Goal: Transaction & Acquisition: Purchase product/service

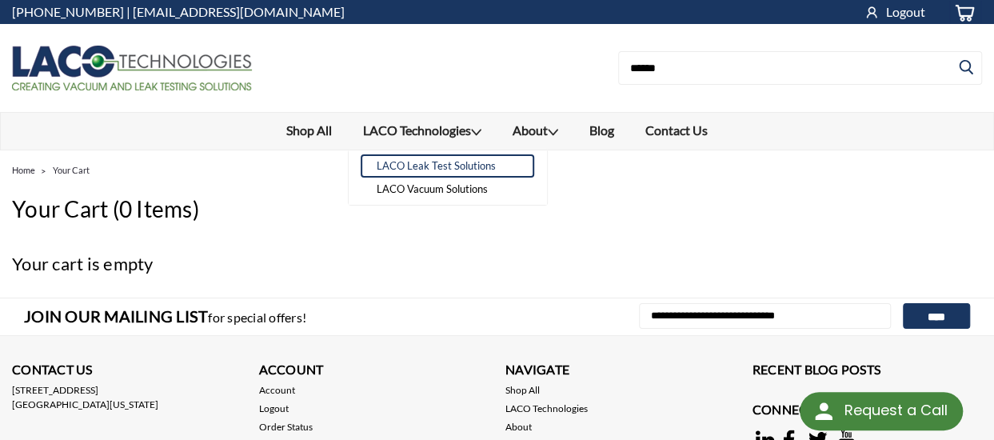
click at [466, 169] on link "LACO Leak Test Solutions" at bounding box center [448, 165] width 174 height 23
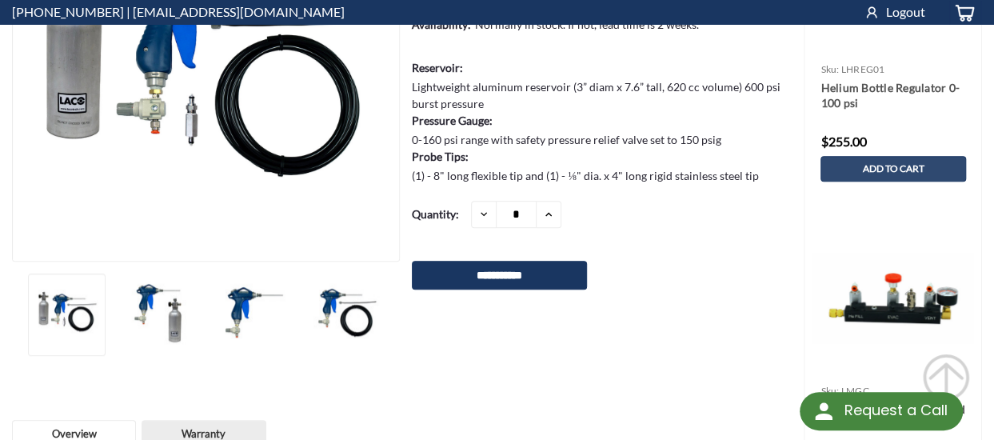
scroll to position [302, 0]
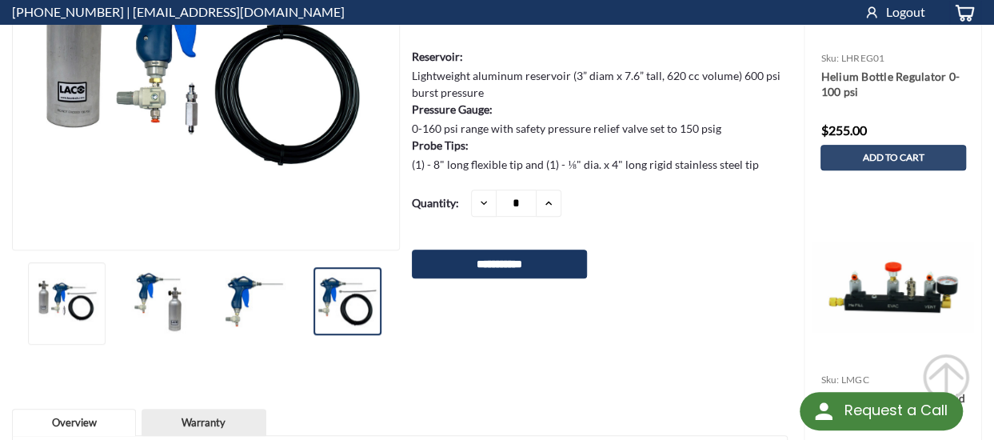
click at [344, 297] on img at bounding box center [348, 301] width 68 height 68
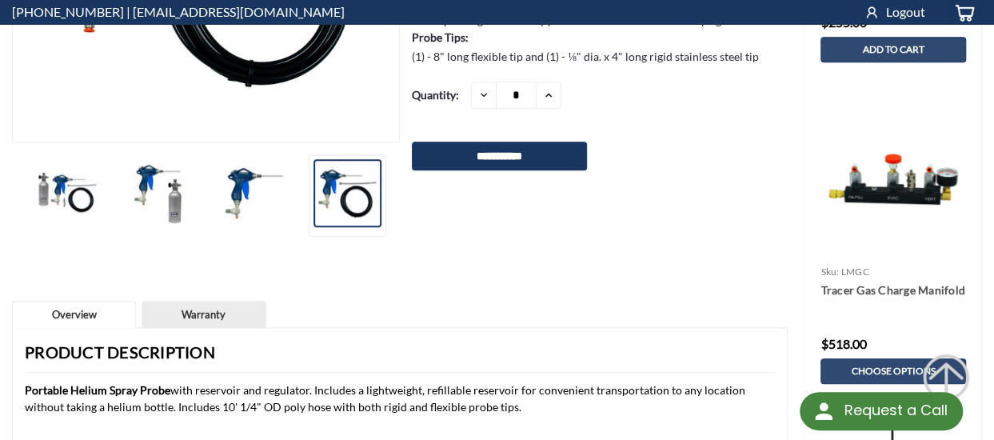
scroll to position [424, 0]
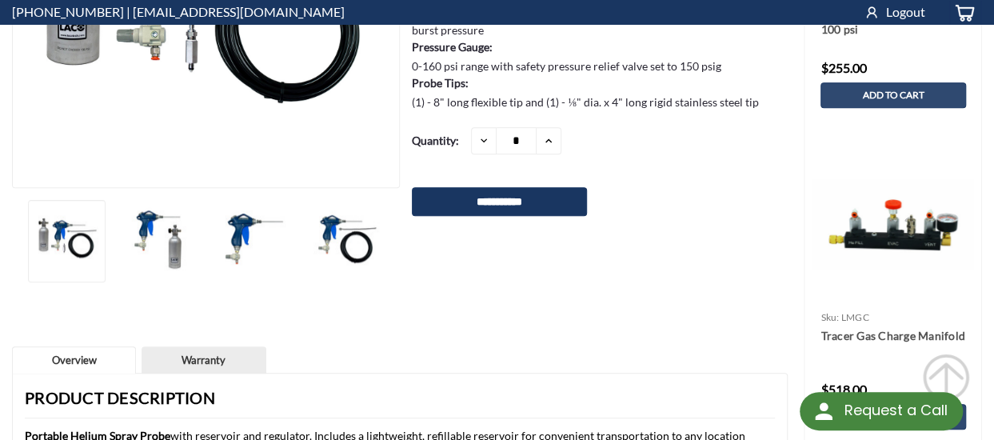
scroll to position [376, 0]
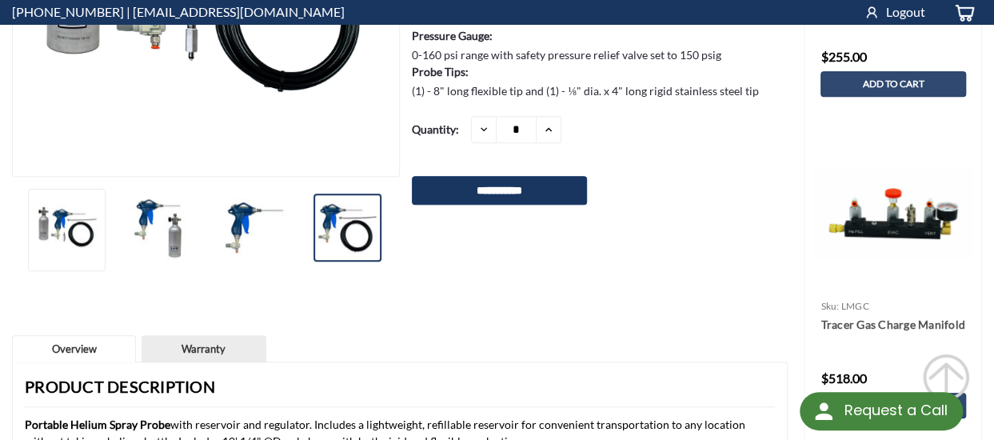
click at [337, 230] on img at bounding box center [348, 228] width 68 height 68
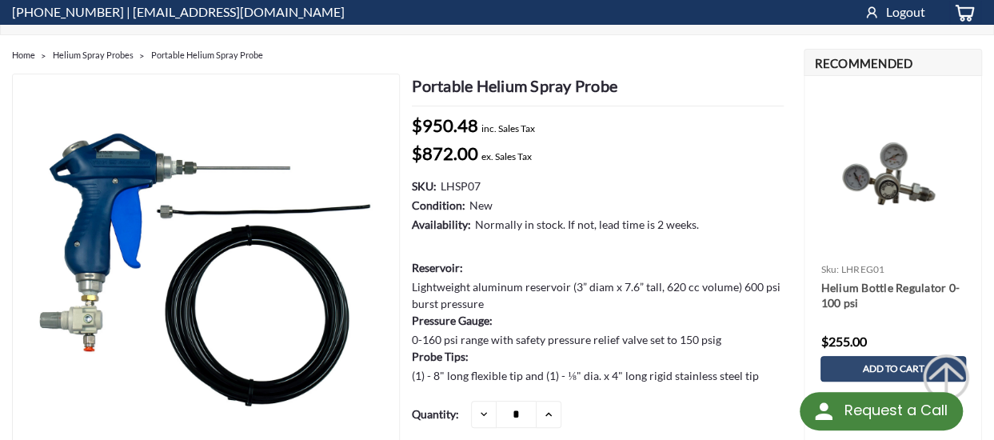
scroll to position [90, 0]
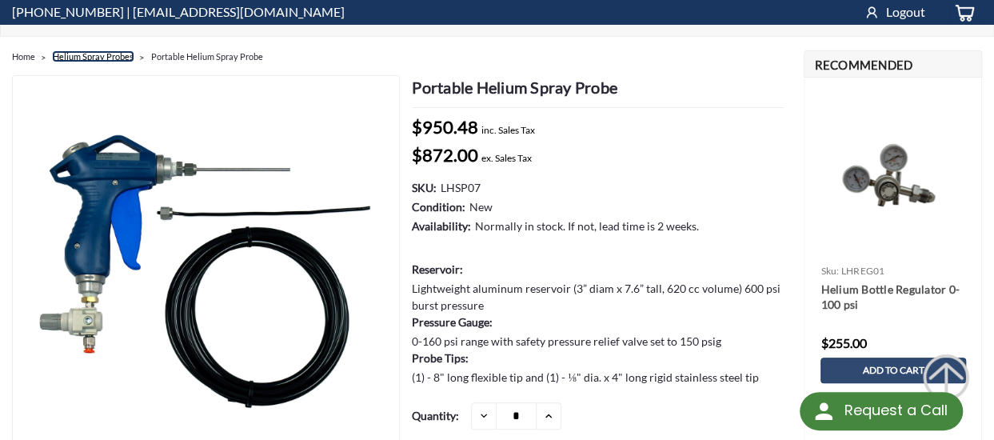
click at [90, 55] on link "Helium Spray Probes" at bounding box center [93, 56] width 81 height 10
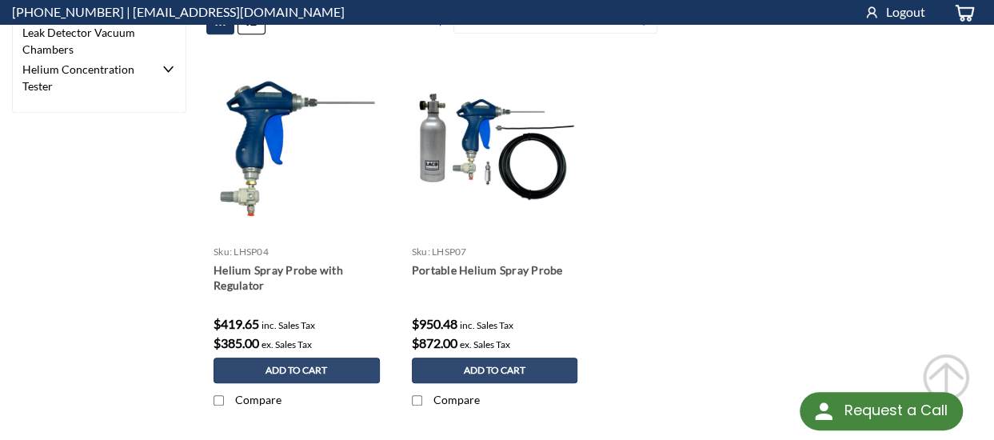
scroll to position [541, 0]
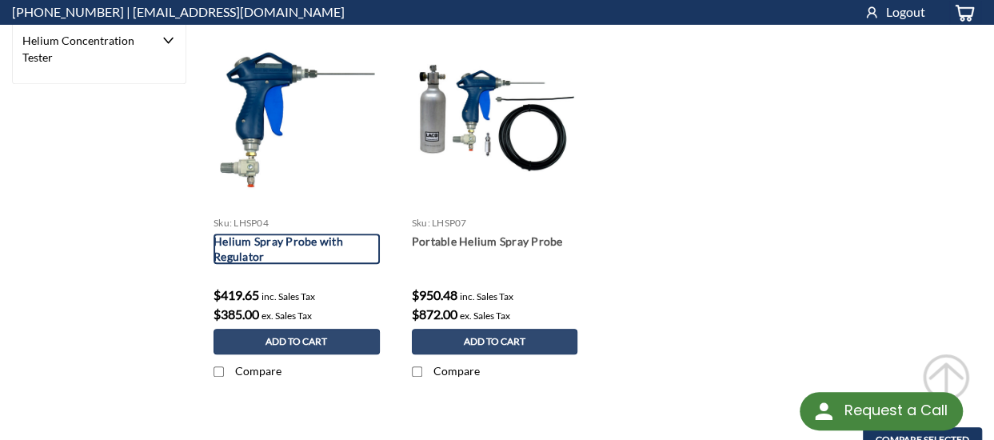
click at [253, 239] on link "Helium Spray Probe with Regulator" at bounding box center [297, 249] width 166 height 30
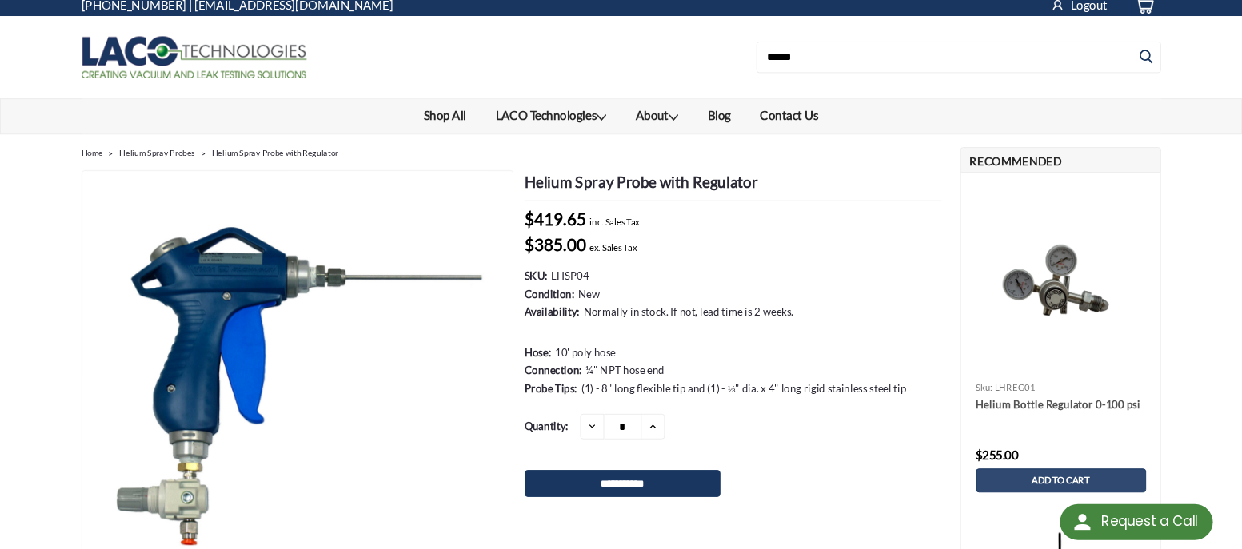
scroll to position [8, 0]
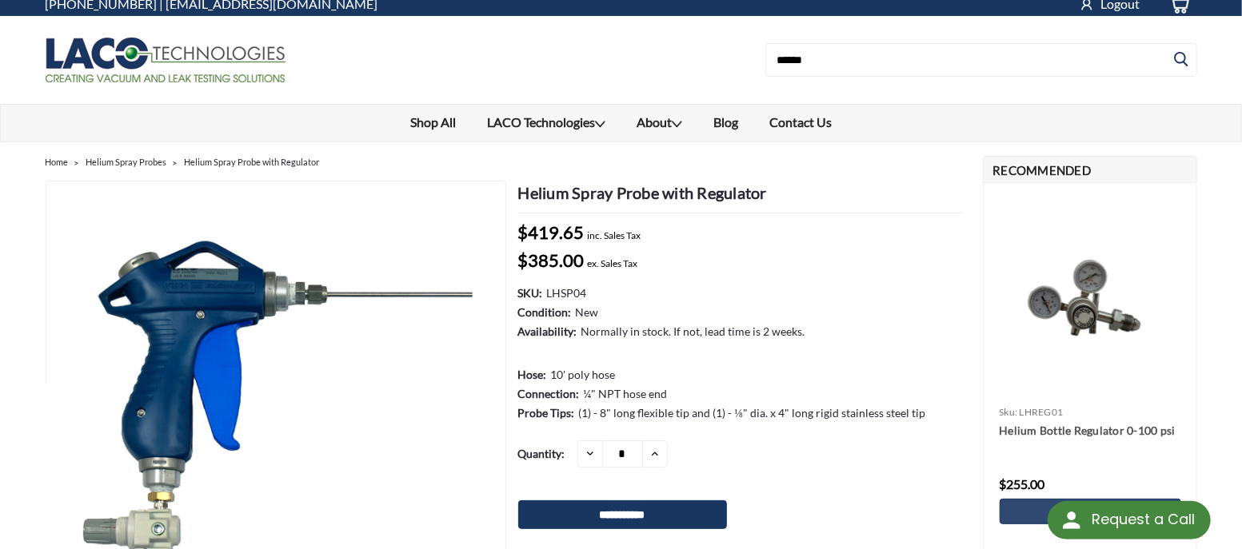
drag, startPoint x: 999, startPoint y: 78, endPoint x: 621, endPoint y: 43, distance: 379.0
click at [621, 43] on form "Search" at bounding box center [909, 60] width 576 height 34
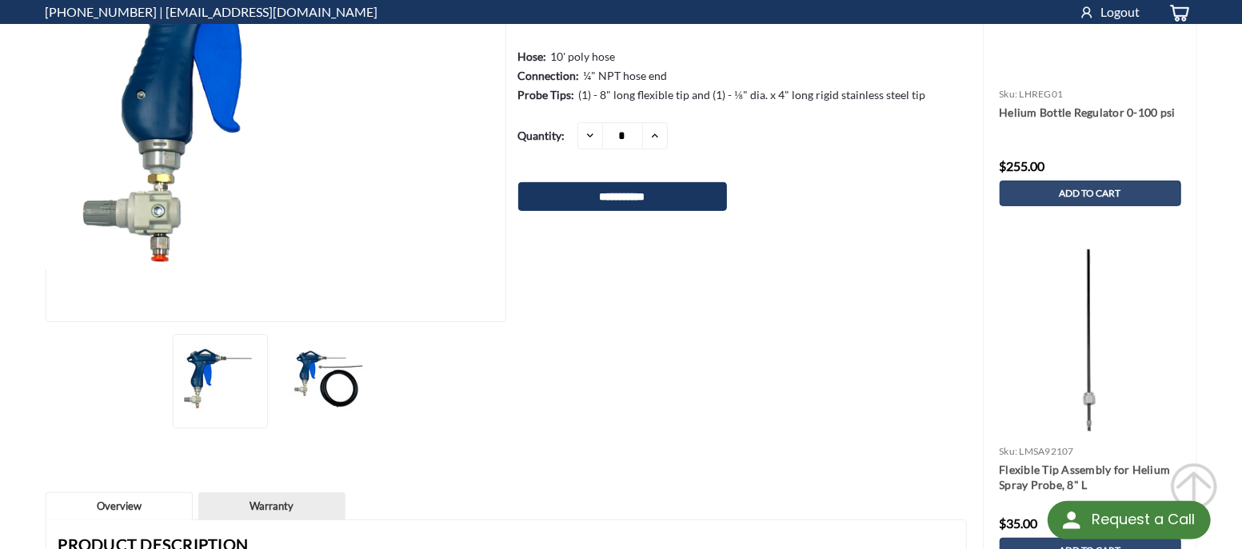
scroll to position [307, 0]
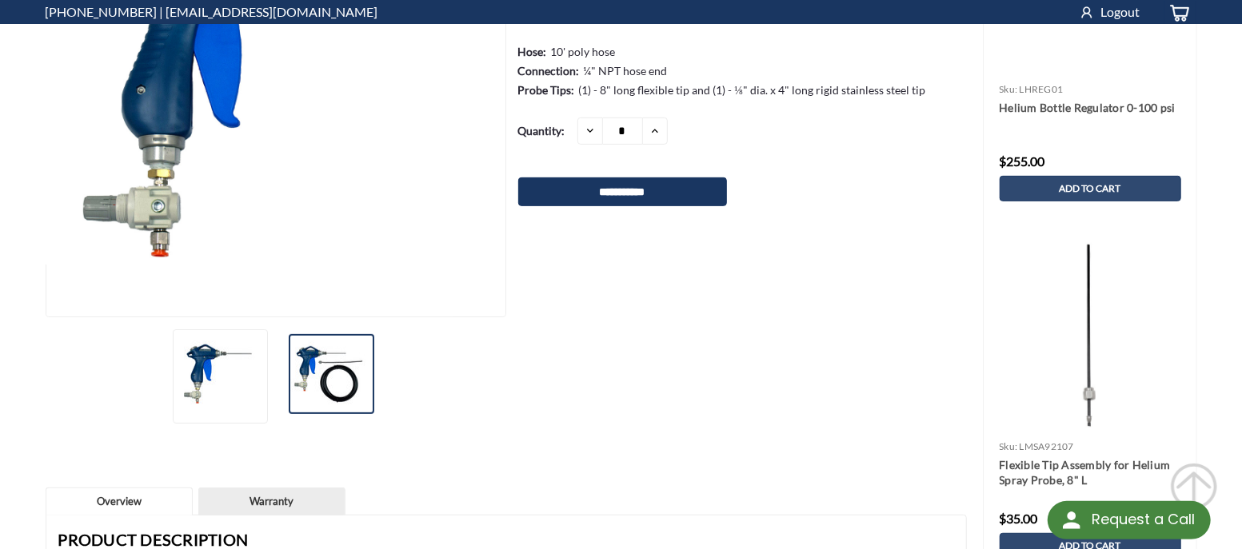
click at [325, 381] on img at bounding box center [329, 374] width 80 height 80
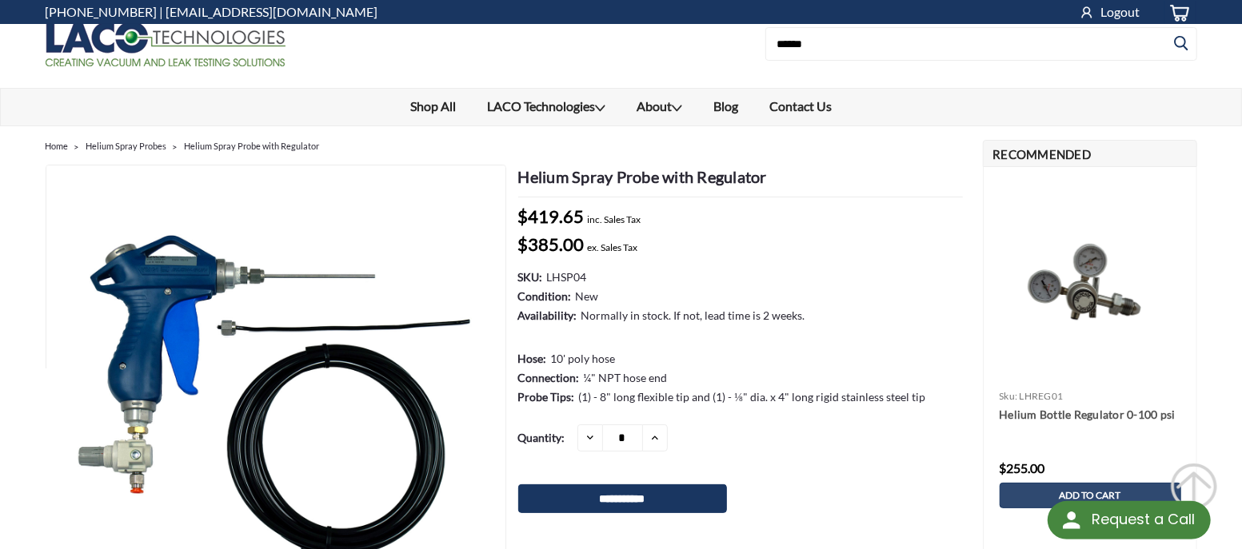
scroll to position [307, 0]
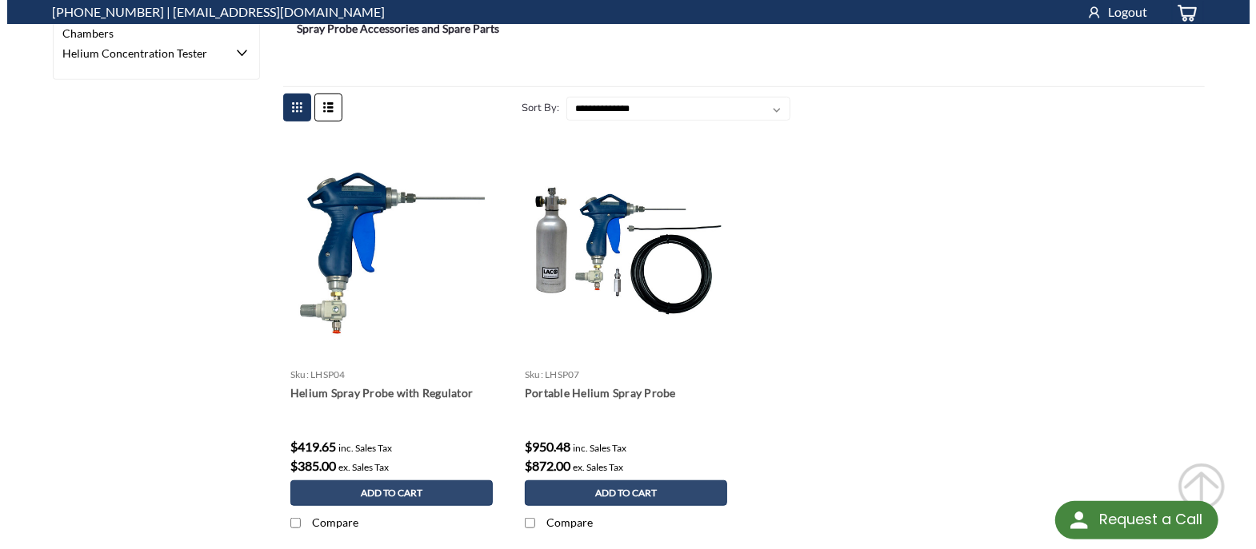
scroll to position [465, 0]
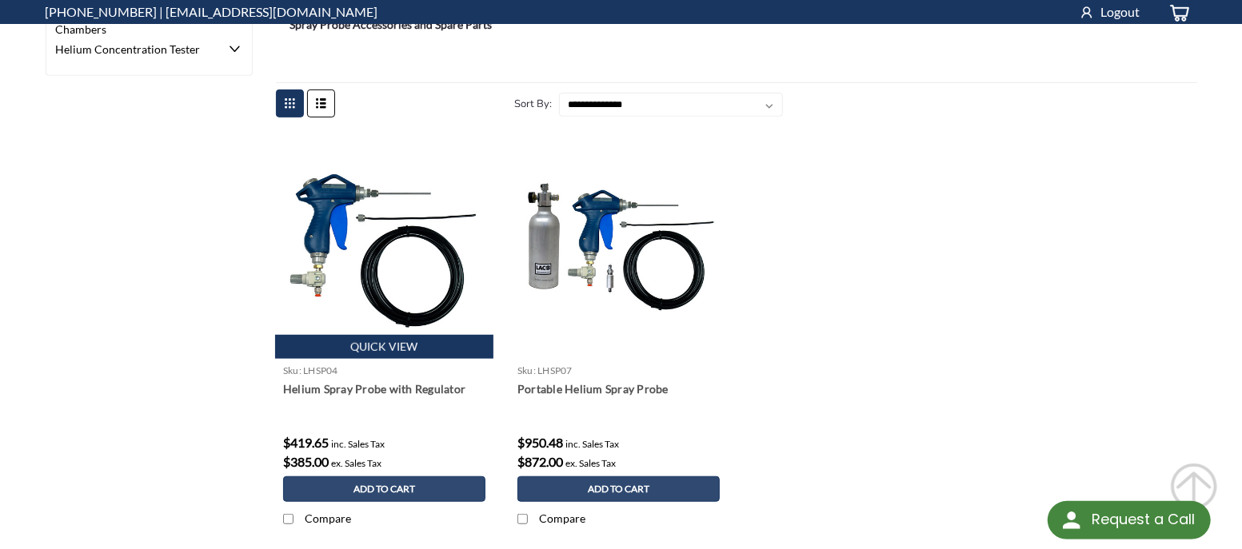
click at [354, 349] on link "Quick view" at bounding box center [384, 347] width 218 height 24
